Goal: Transaction & Acquisition: Download file/media

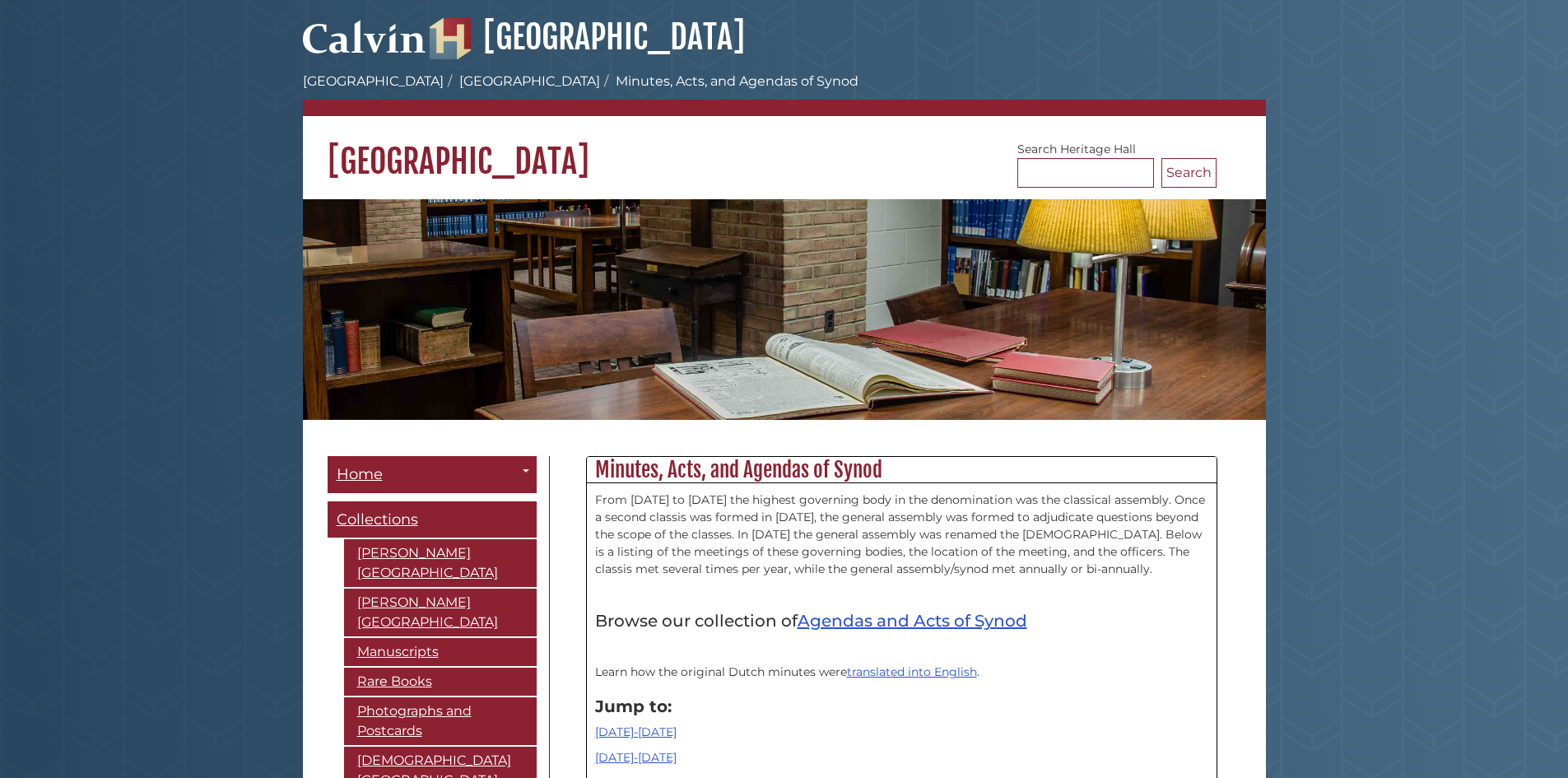
scroll to position [18966, 0]
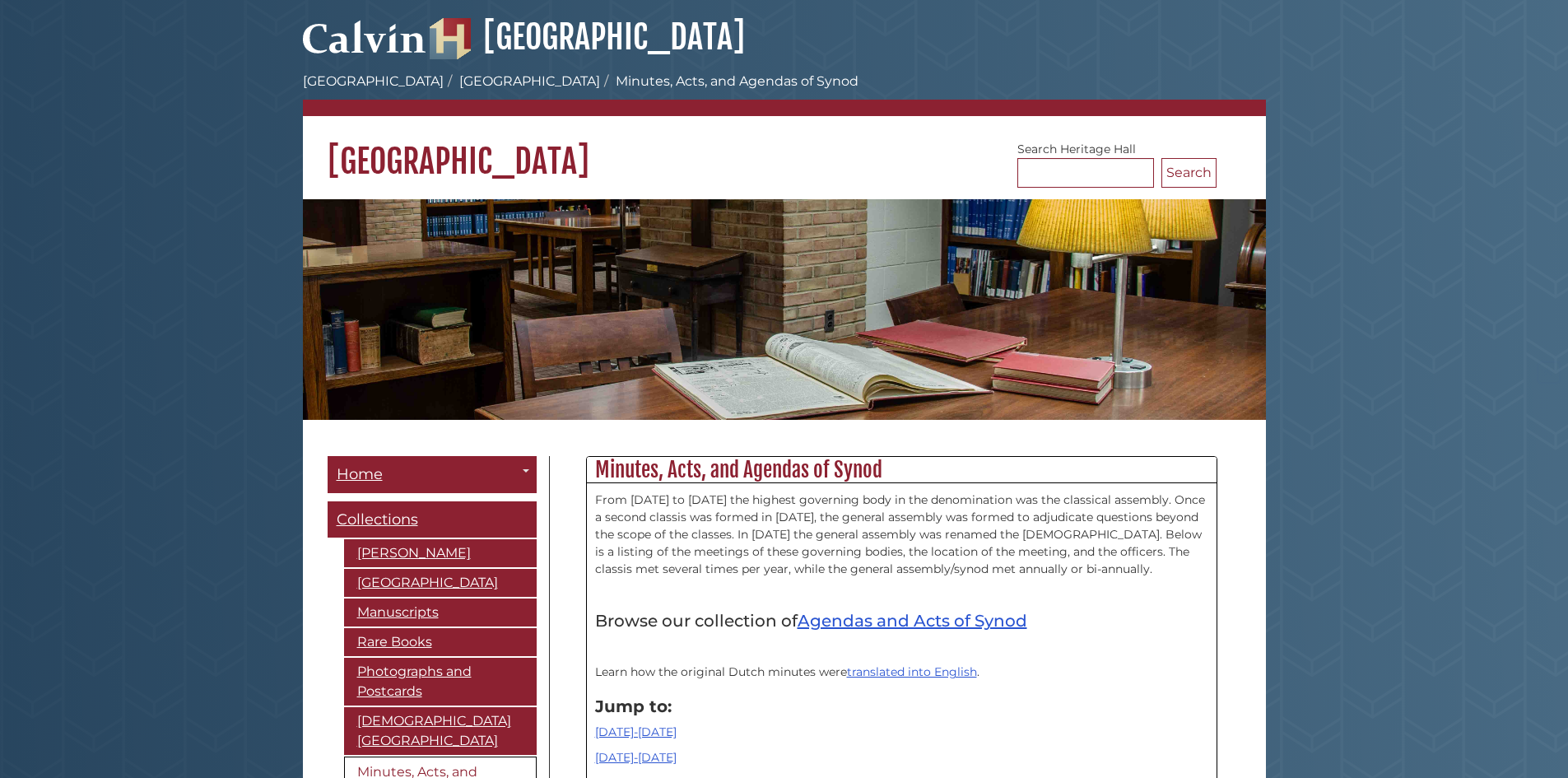
scroll to position [19686, 0]
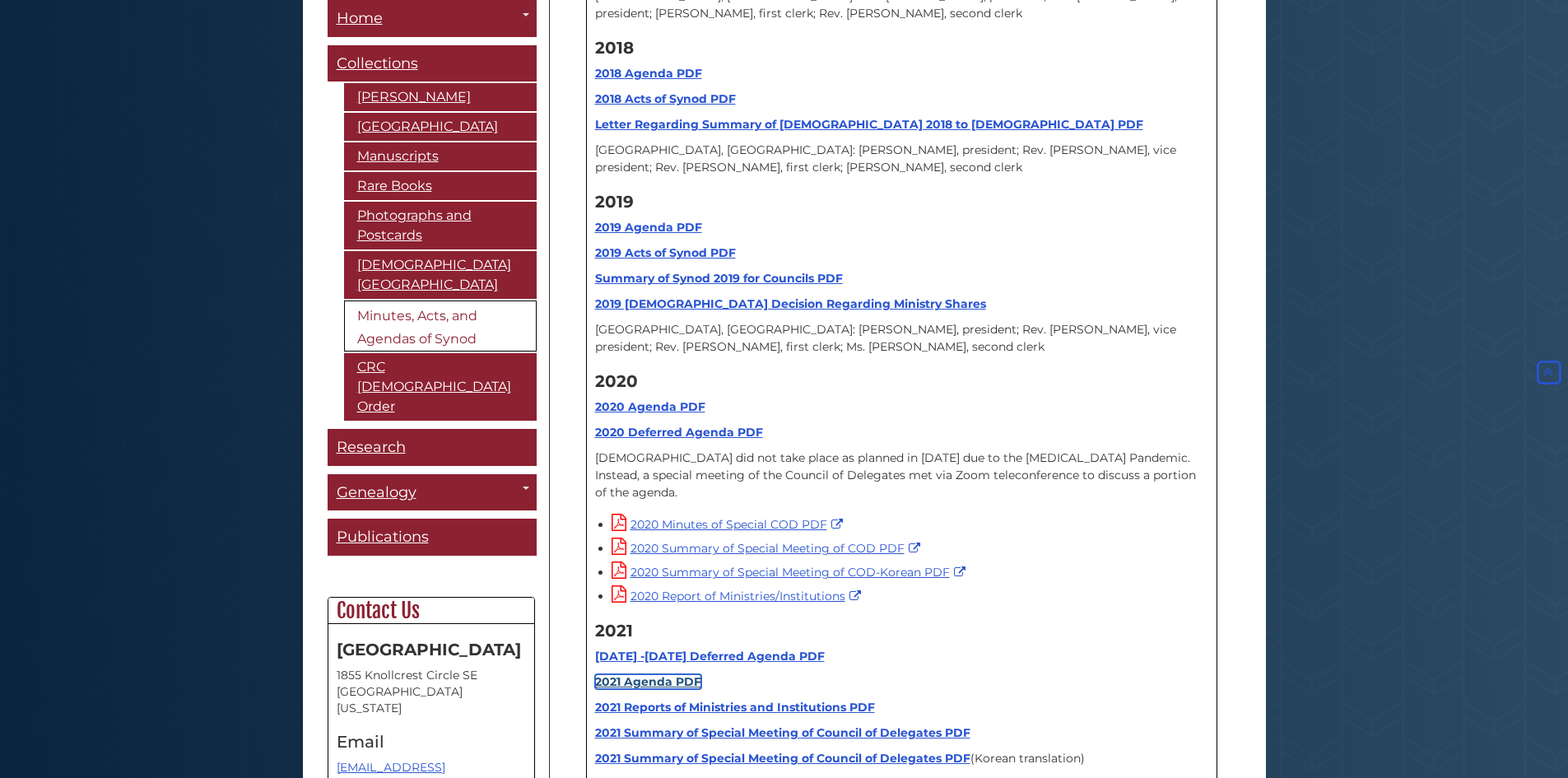
click at [650, 675] on link "2021 Agenda PDF" at bounding box center [648, 682] width 106 height 15
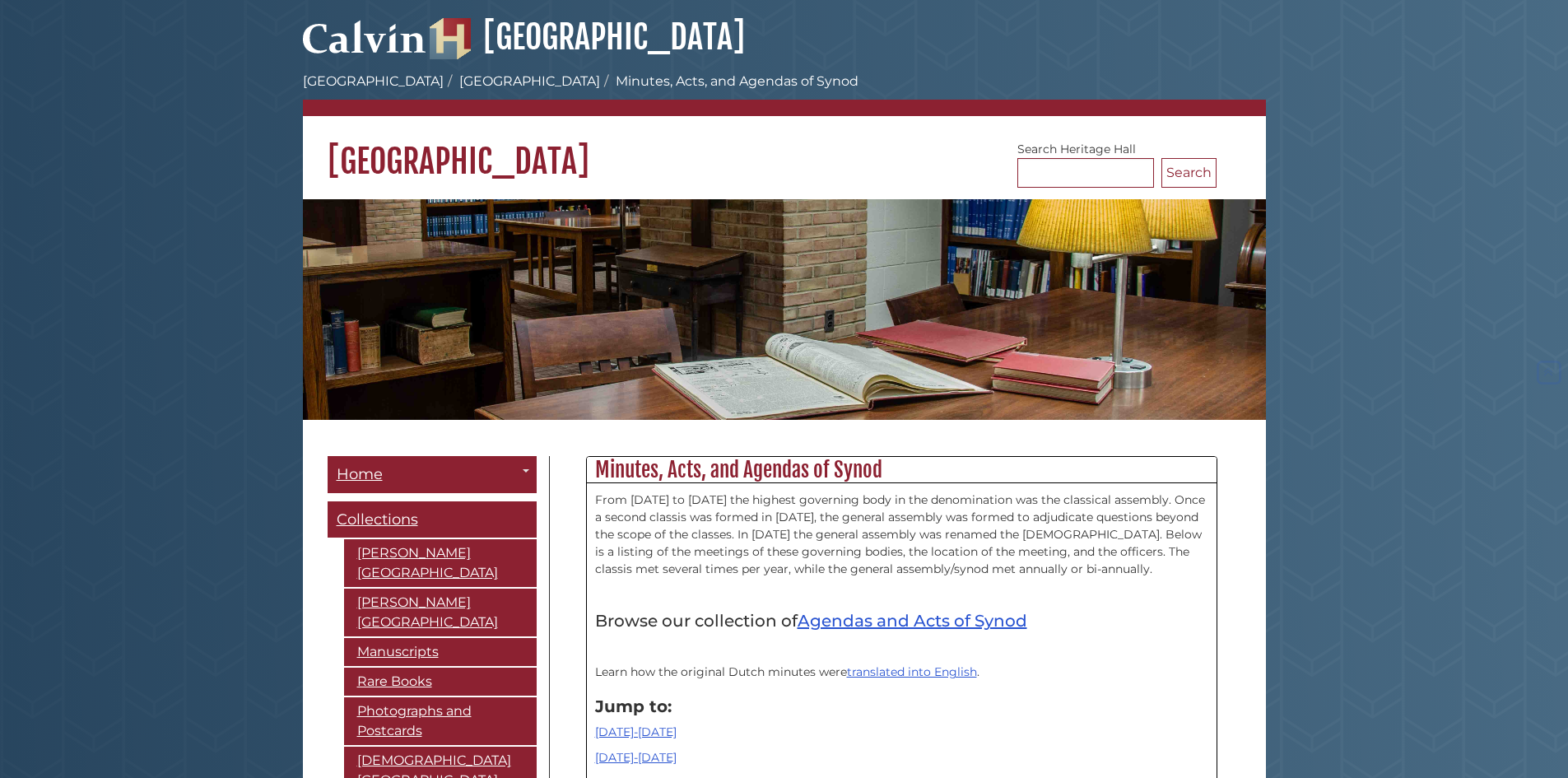
scroll to position [19686, 0]
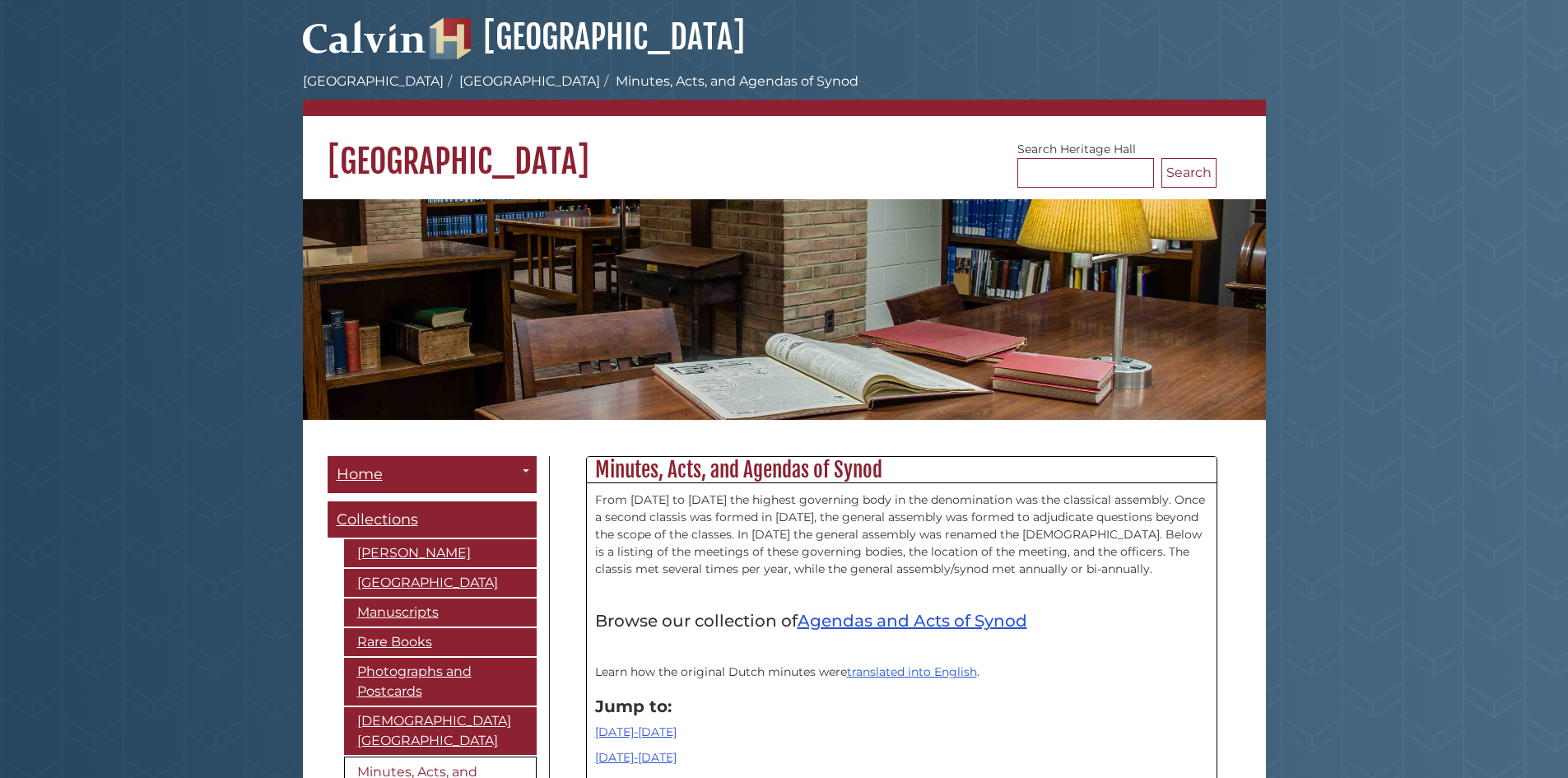
scroll to position [19686, 0]
